Goal: Navigation & Orientation: Find specific page/section

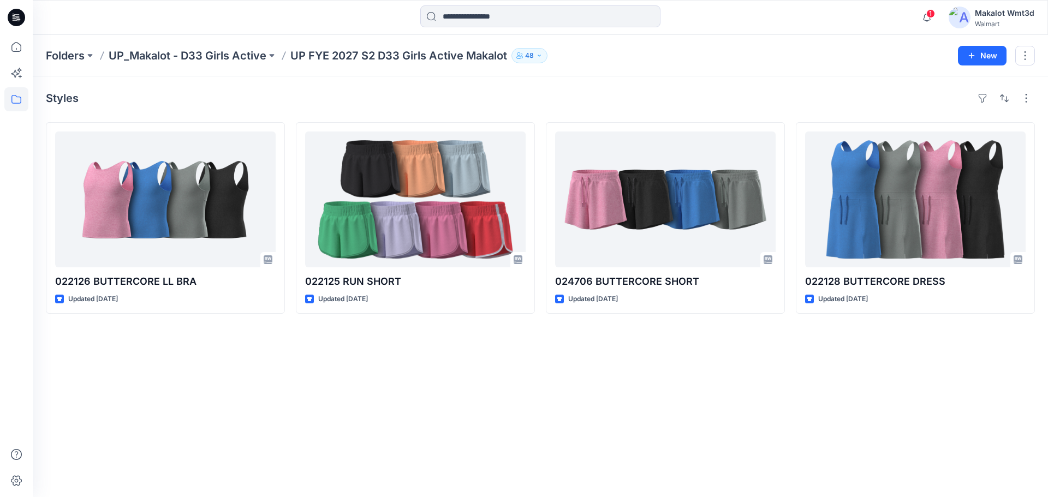
click at [432, 352] on div "Styles 022126 BUTTERCORE LL BRA Updated [DATE] 022125 RUN SHORT Updated [DATE] …" at bounding box center [540, 286] width 1015 height 421
